Goal: Check status

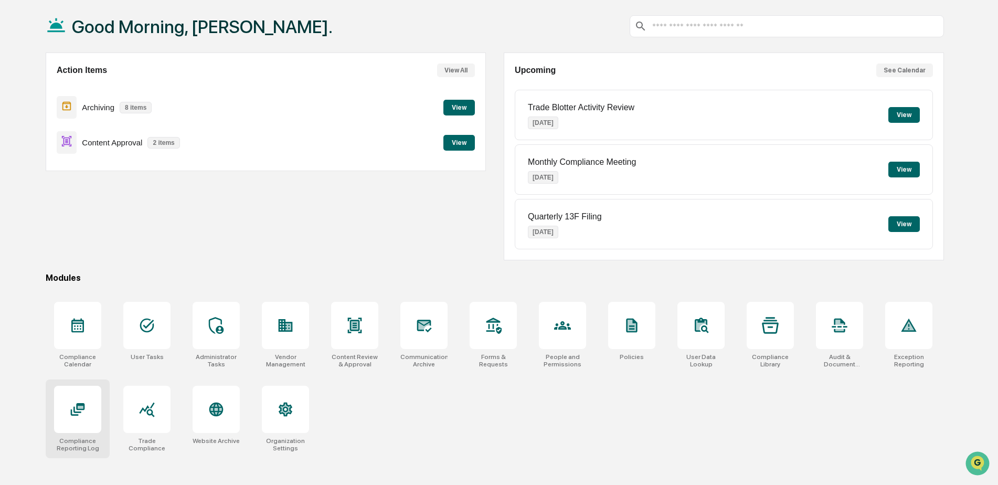
click at [68, 426] on div at bounding box center [77, 409] width 47 height 47
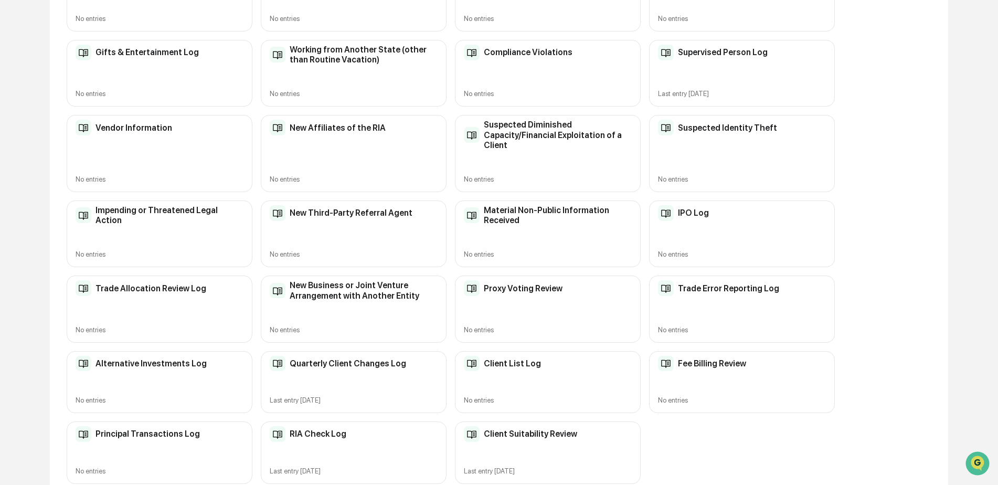
scroll to position [285, 0]
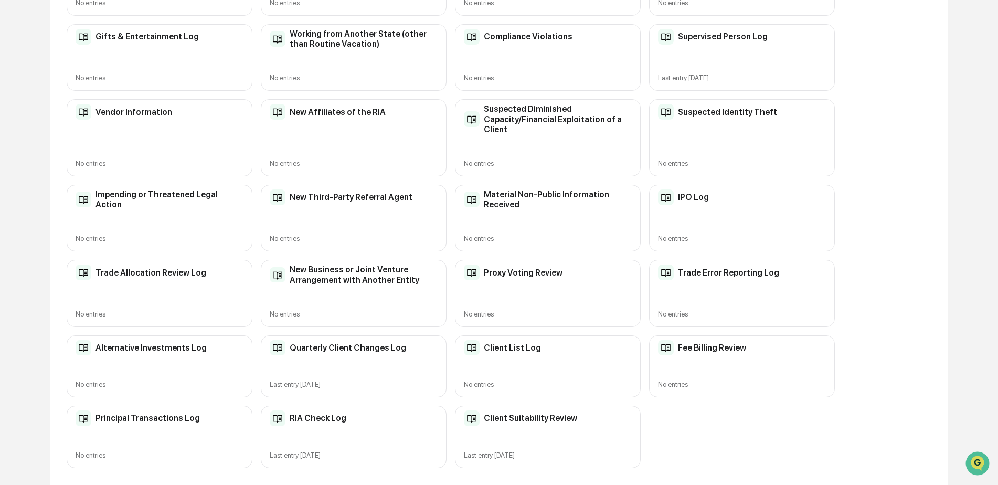
click at [378, 425] on div "RIA Check Log" at bounding box center [354, 418] width 168 height 16
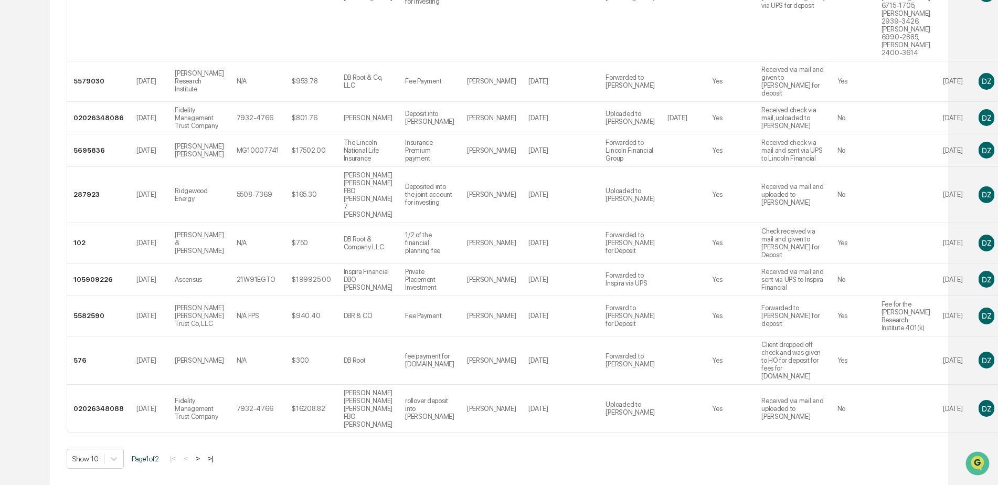
scroll to position [343, 0]
